Goal: Transaction & Acquisition: Purchase product/service

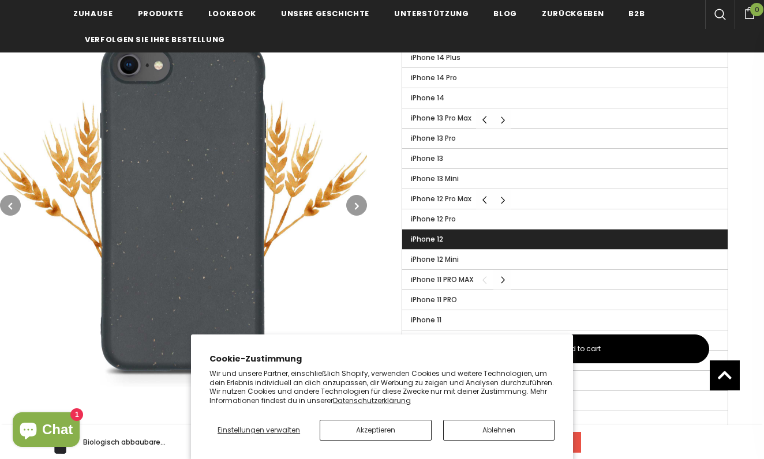
scroll to position [431, 0]
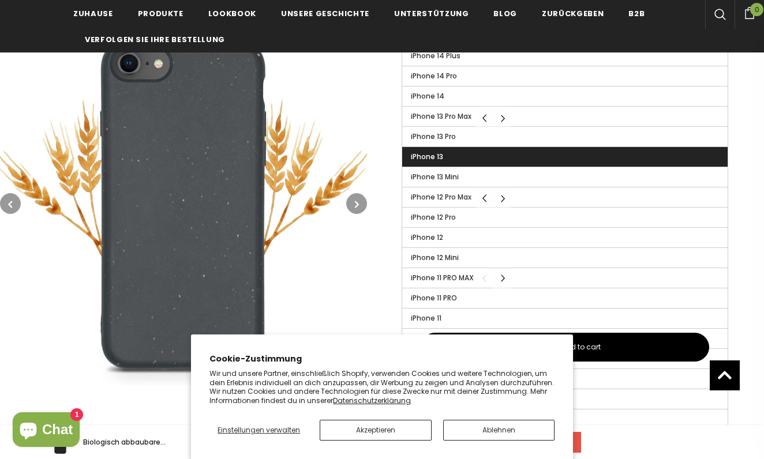
click at [456, 148] on label "iPhone 13" at bounding box center [564, 157] width 325 height 20
click at [0, 0] on input "iPhone 13" at bounding box center [0, 0] width 0 height 0
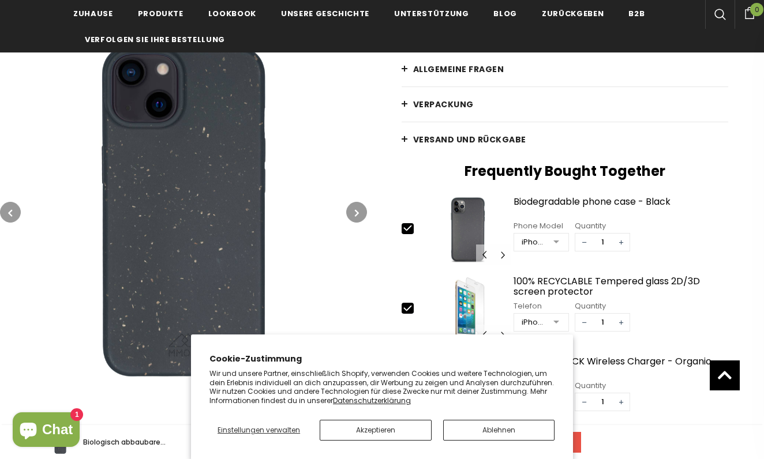
scroll to position [294, 0]
click at [508, 429] on button "Ablehnen" at bounding box center [498, 430] width 111 height 21
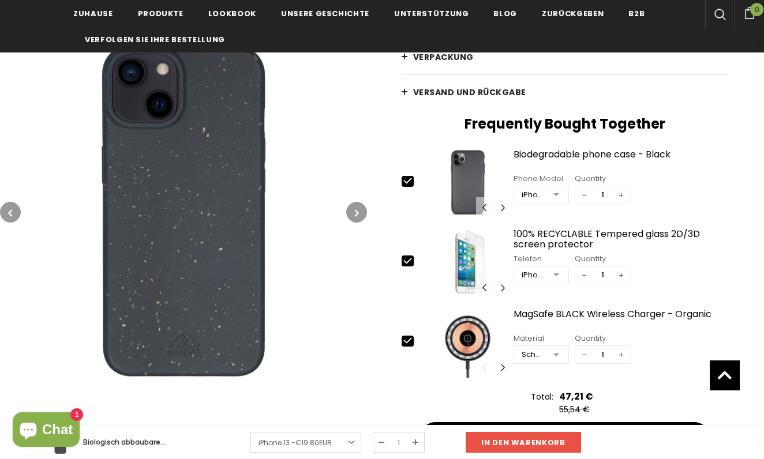
scroll to position [343, 0]
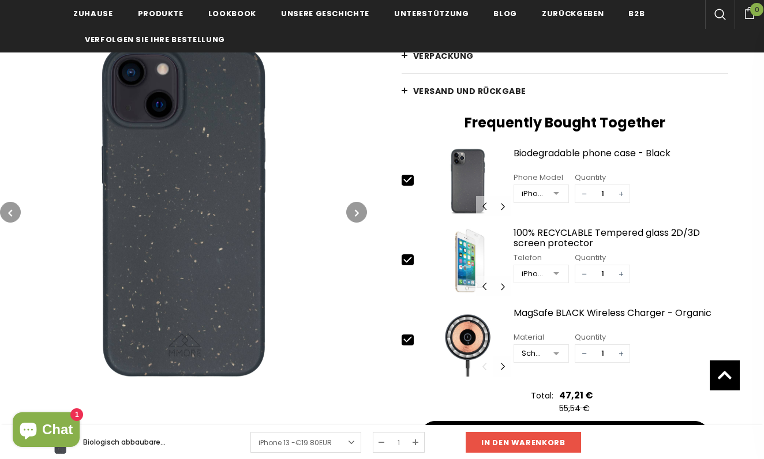
click at [405, 178] on icon at bounding box center [408, 180] width 12 height 12
type input "0"
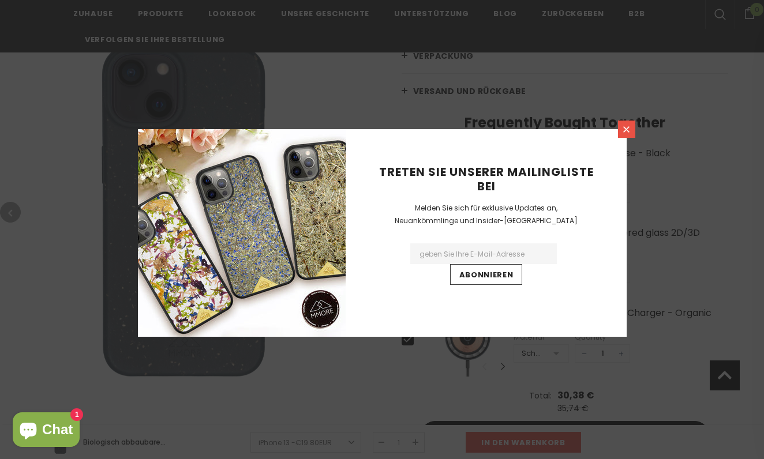
click at [626, 130] on icon at bounding box center [626, 129] width 6 height 6
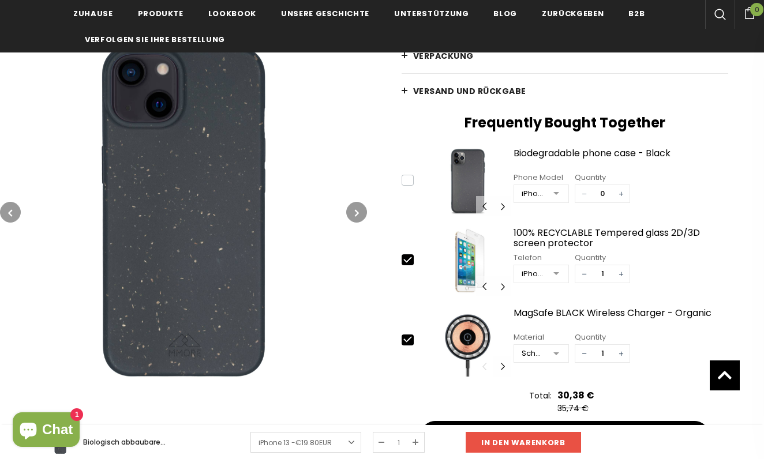
click at [409, 257] on icon at bounding box center [408, 260] width 12 height 12
type input "0"
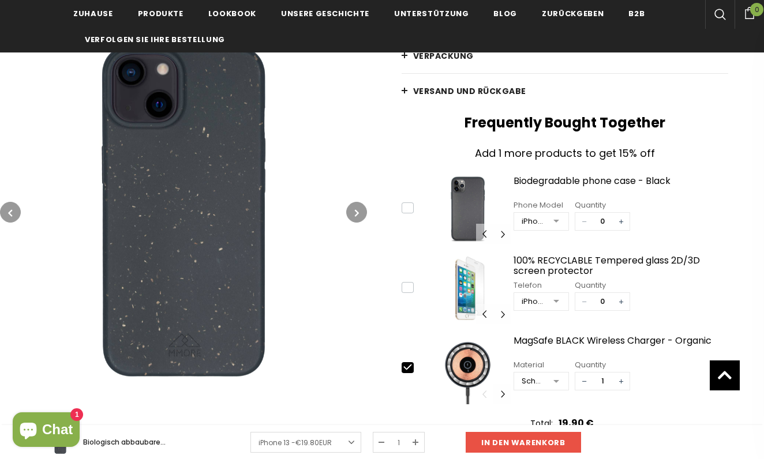
click at [407, 370] on icon at bounding box center [407, 367] width 8 height 5
type input "0"
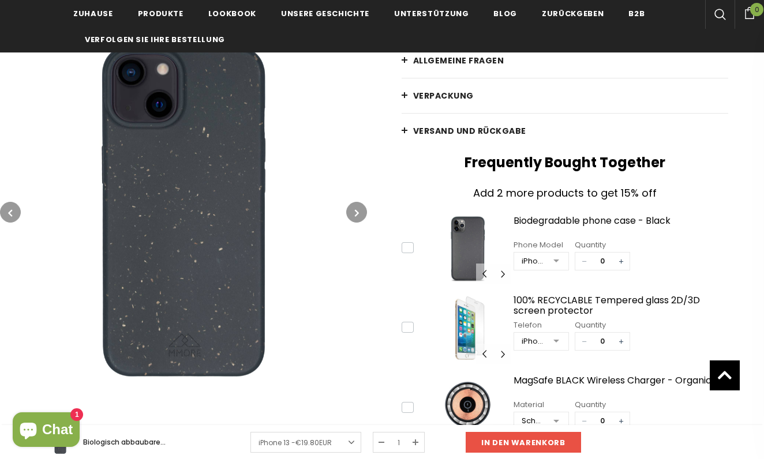
scroll to position [304, 0]
click at [569, 220] on div "Biodegradable phone case - Black" at bounding box center [621, 225] width 215 height 20
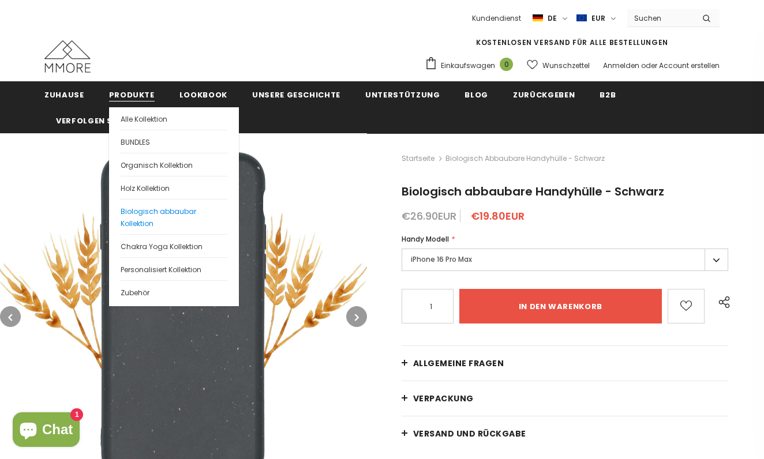
click at [134, 213] on span "Biologisch abbaubar Kollektion" at bounding box center [159, 218] width 76 height 22
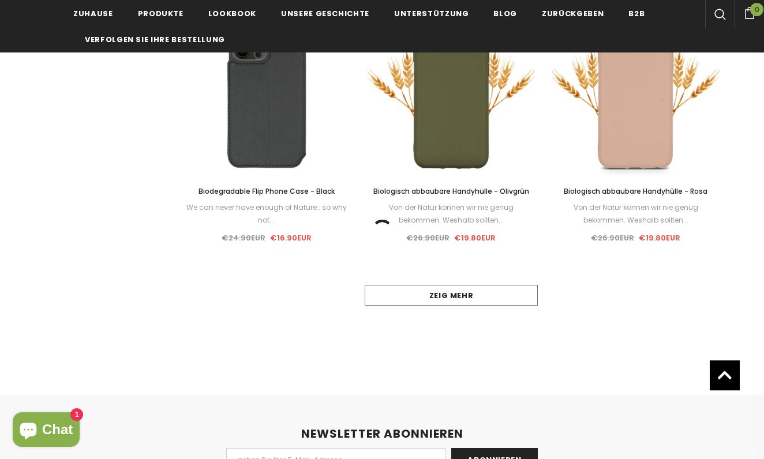
scroll to position [1080, 0]
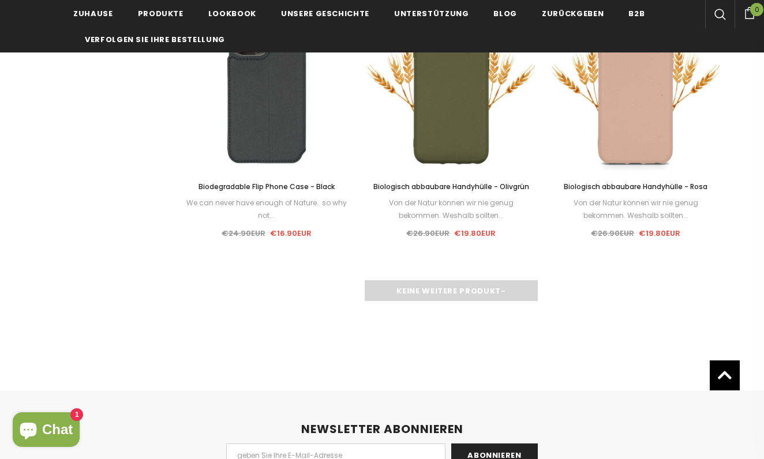
click at [452, 292] on div "Keine weitere Produkt-" at bounding box center [451, 290] width 537 height 21
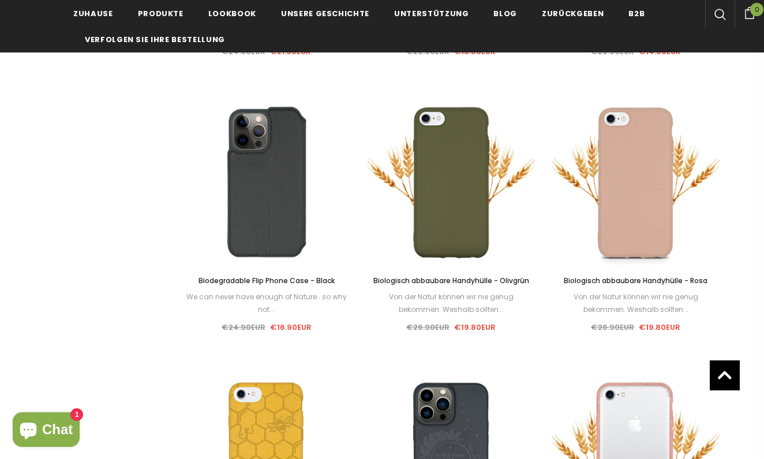
scroll to position [986, 0]
click at [424, 290] on div "Von der Natur können wir nie genug bekommen. Weshalb sollten..." at bounding box center [451, 302] width 167 height 25
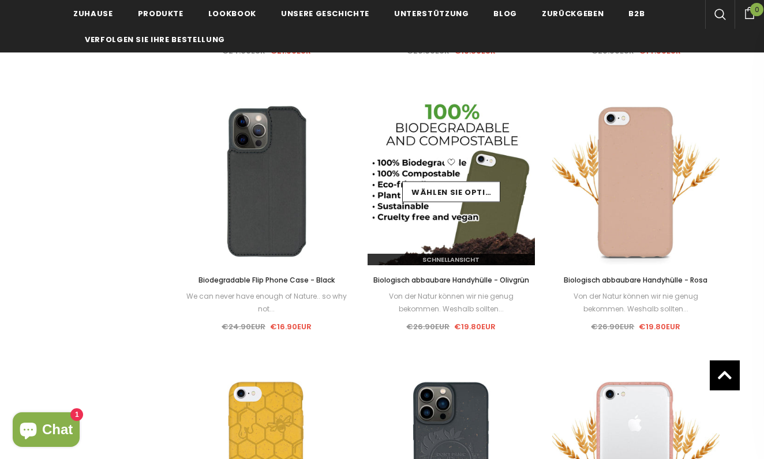
click at [447, 219] on img at bounding box center [451, 181] width 167 height 167
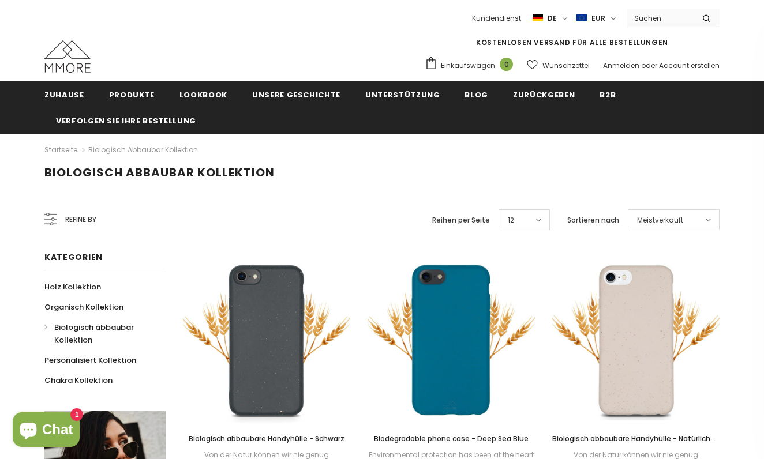
scroll to position [0, 0]
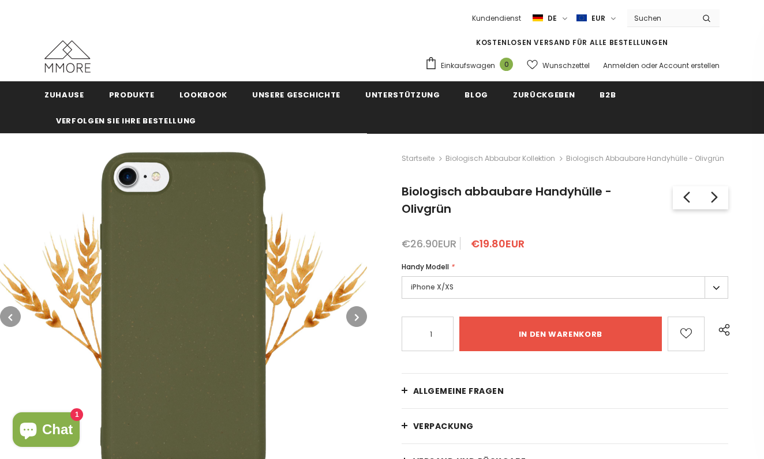
click at [451, 287] on label "iPhone X/XS" at bounding box center [565, 287] width 327 height 23
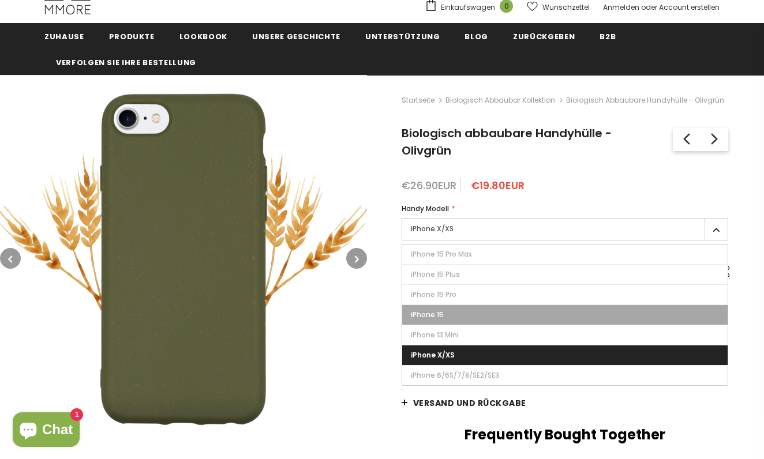
scroll to position [61, 0]
